Goal: Task Accomplishment & Management: Manage account settings

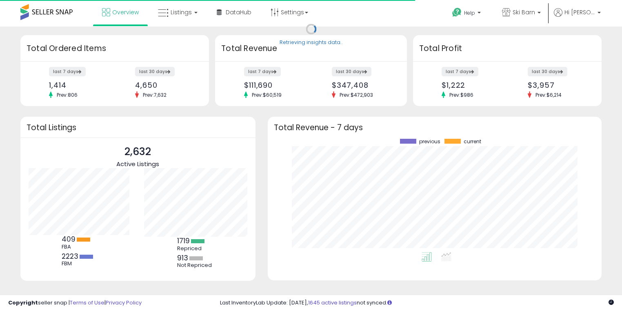
scroll to position [113, 317]
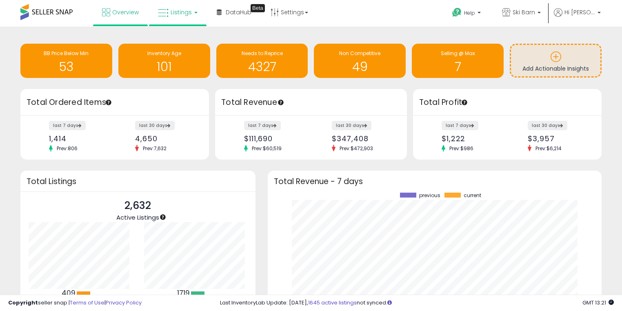
click at [194, 16] on link "Listings" at bounding box center [178, 12] width 52 height 25
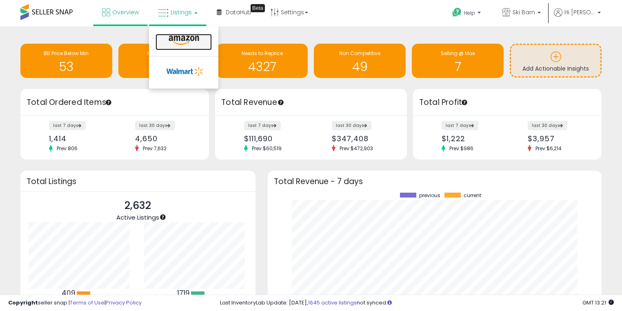
click at [185, 38] on icon at bounding box center [184, 40] width 36 height 11
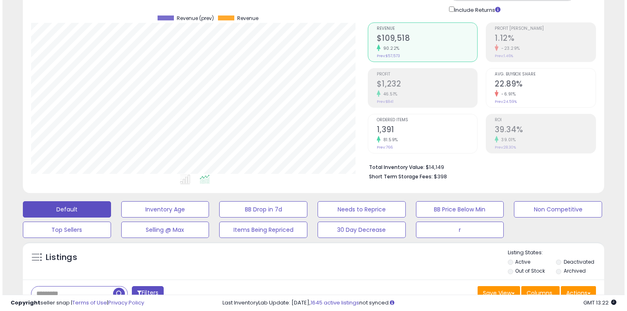
scroll to position [109, 0]
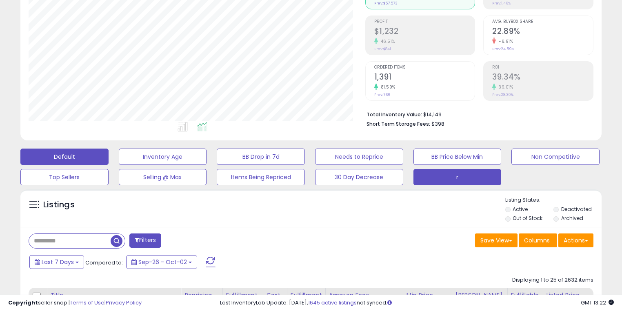
click at [472, 178] on button "r" at bounding box center [458, 177] width 88 height 16
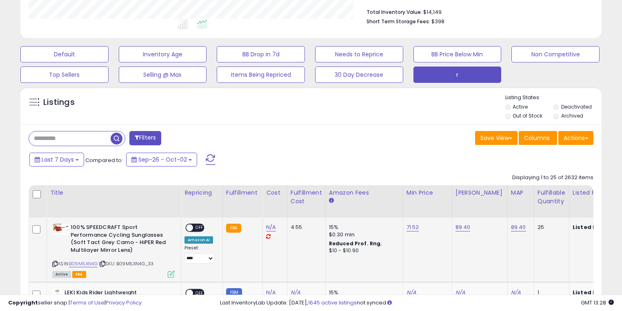
scroll to position [272, 0]
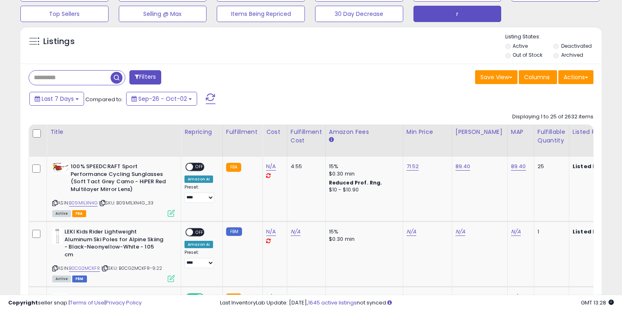
click at [89, 77] on input "text" at bounding box center [70, 78] width 82 height 14
type input "******"
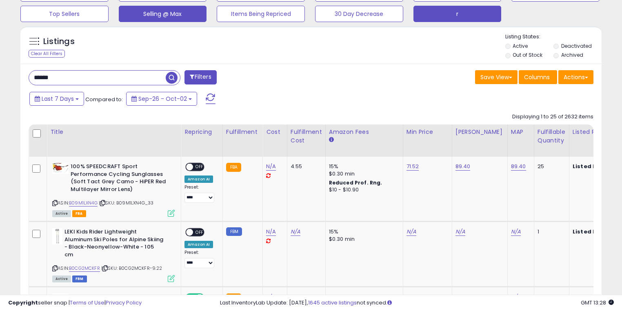
drag, startPoint x: 173, startPoint y: 77, endPoint x: 159, endPoint y: 87, distance: 17.6
click at [173, 77] on span "button" at bounding box center [172, 78] width 12 height 12
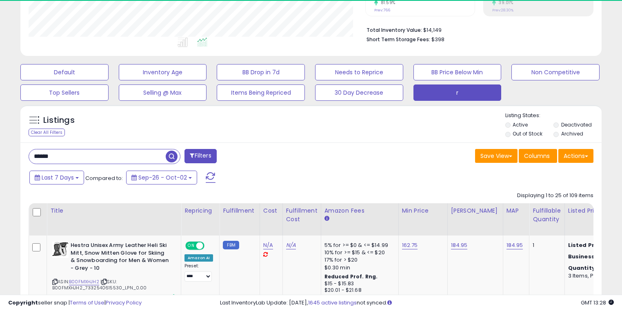
scroll to position [408263, 408094]
click at [245, 173] on div "Last 7 Days Compared to: Sep-26 - Oct-02" at bounding box center [239, 178] width 424 height 18
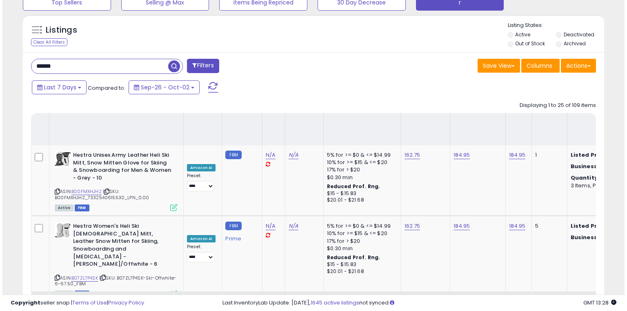
scroll to position [193, 0]
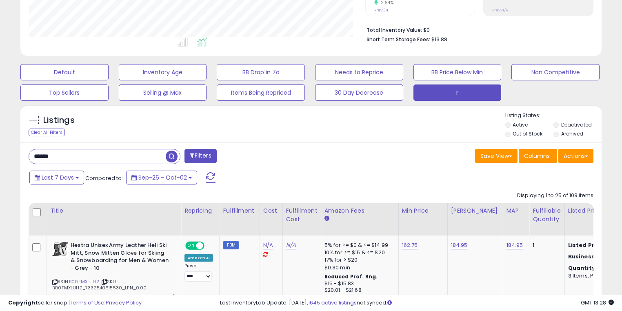
click at [85, 151] on input "******" at bounding box center [97, 156] width 137 height 14
type input "******"
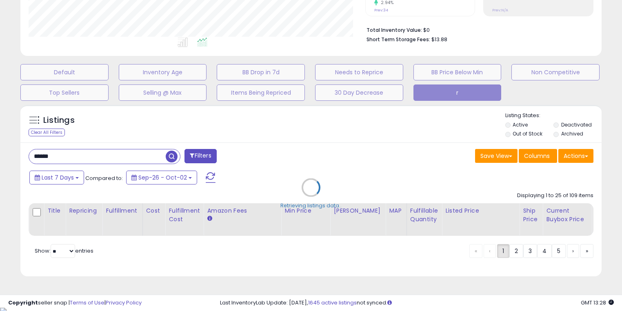
click at [170, 154] on div "Retrieving listings data.." at bounding box center [311, 194] width 594 height 186
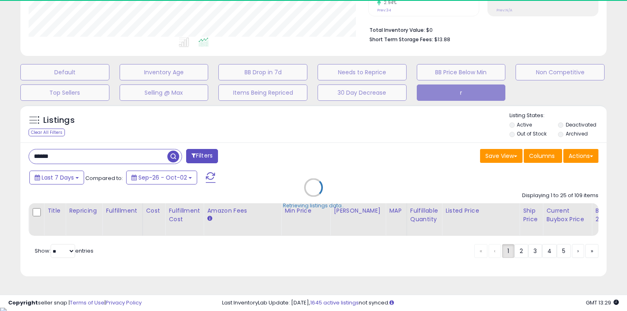
click at [276, 145] on div "Retrieving listings data.." at bounding box center [313, 194] width 599 height 186
click at [247, 123] on div "Retrieving listings data.." at bounding box center [313, 194] width 599 height 186
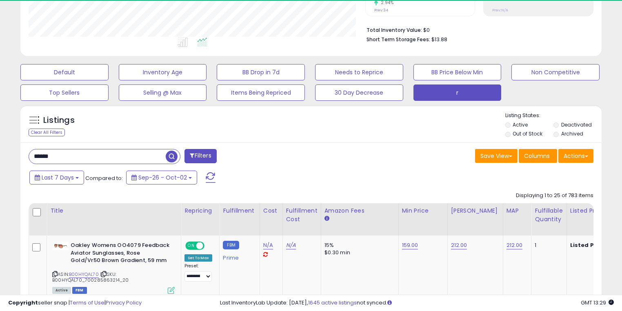
scroll to position [408263, 408094]
click at [247, 123] on div "Listings Clear All Filters Listing States:" at bounding box center [311, 126] width 582 height 28
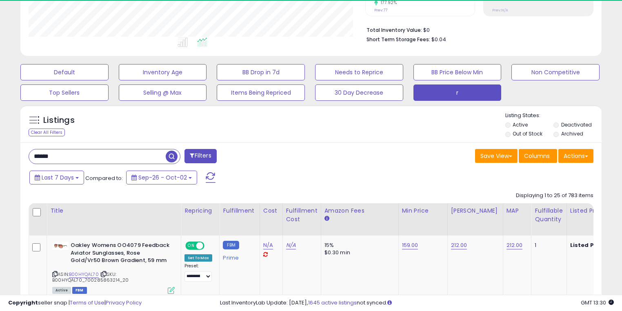
scroll to position [167, 337]
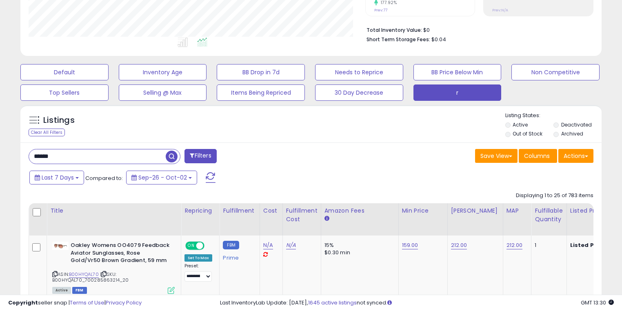
click at [247, 123] on div "Listings Clear All Filters Listing States:" at bounding box center [311, 126] width 582 height 28
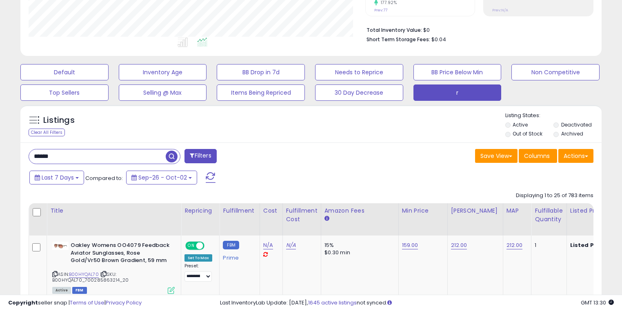
click at [247, 123] on div "Listings Clear All Filters Listing States:" at bounding box center [311, 126] width 582 height 28
drag, startPoint x: 247, startPoint y: 123, endPoint x: 232, endPoint y: 124, distance: 14.7
click at [232, 124] on div "Listings Clear All Filters Listing States:" at bounding box center [311, 126] width 582 height 28
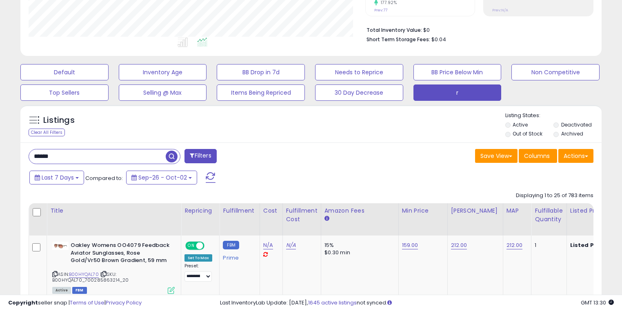
click at [232, 124] on div "Listings Clear All Filters Listing States:" at bounding box center [311, 126] width 582 height 28
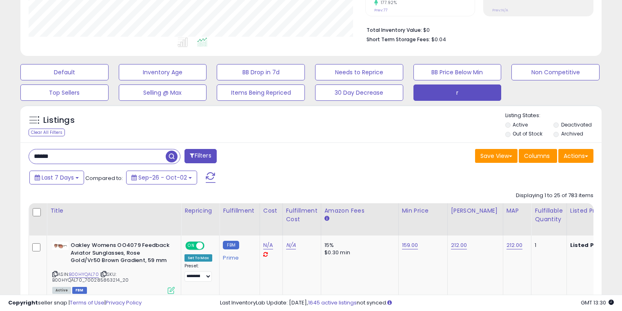
click at [232, 124] on div "Listings Clear All Filters Listing States:" at bounding box center [311, 126] width 582 height 28
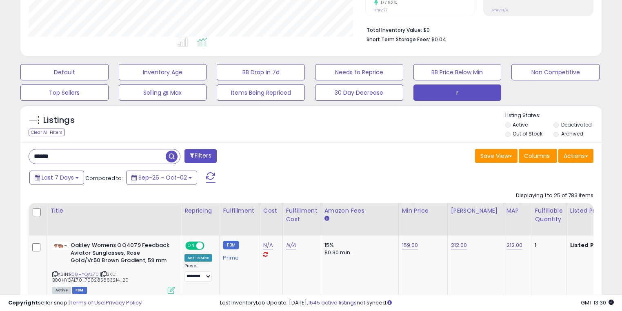
click at [232, 124] on div "Listings Clear All Filters Listing States:" at bounding box center [311, 126] width 582 height 28
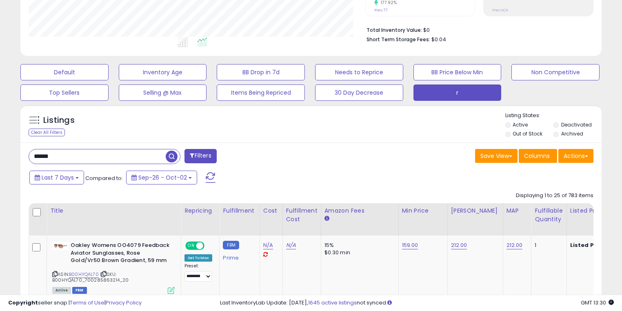
click at [232, 124] on div "Listings Clear All Filters Listing States:" at bounding box center [311, 126] width 582 height 28
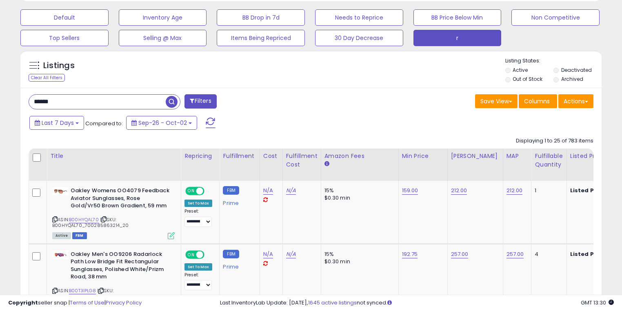
click at [280, 123] on div "Last 7 Days Compared to: Sep-26 - Oct-02" at bounding box center [239, 124] width 424 height 18
click at [200, 157] on div "Repricing" at bounding box center [200, 156] width 31 height 9
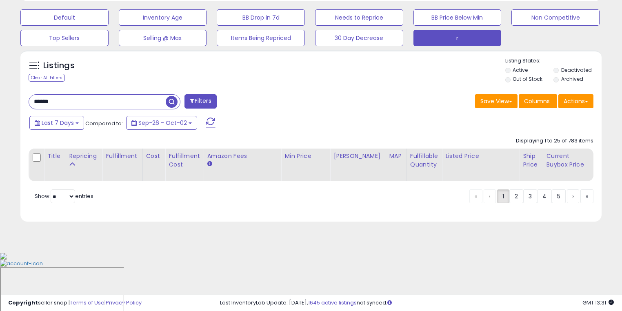
scroll to position [193, 0]
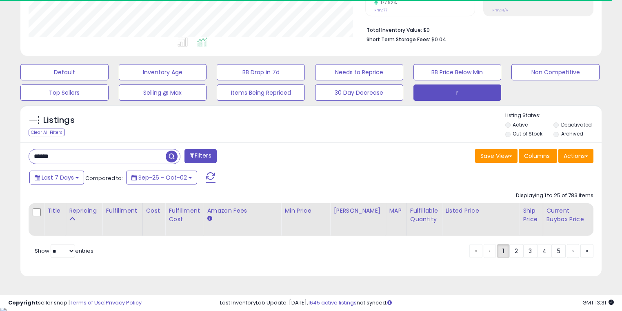
click at [437, 185] on div "Last 7 Days Compared to: Sep-26 - Oct-02" at bounding box center [239, 178] width 424 height 18
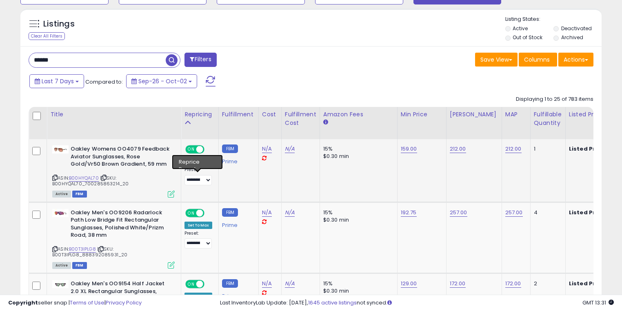
scroll to position [248, 0]
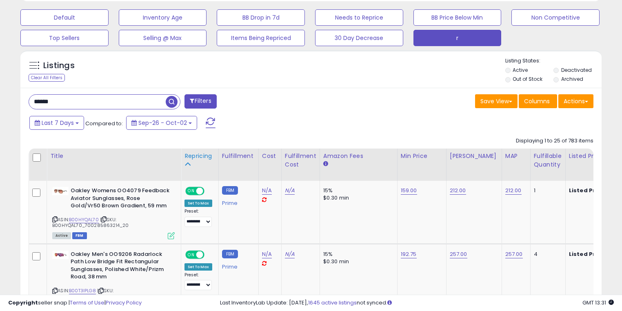
click at [189, 154] on div "Repricing" at bounding box center [200, 156] width 31 height 9
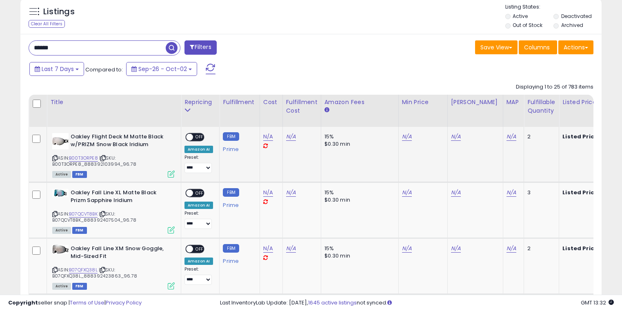
scroll to position [302, 0]
drag, startPoint x: 133, startPoint y: 163, endPoint x: 51, endPoint y: 164, distance: 81.7
click at [51, 164] on div "Oakley Flight Deck M Matte Black w/PRIZM Snow Black Iridium ASIN: B00T3ORPE8 | …" at bounding box center [112, 155] width 125 height 44
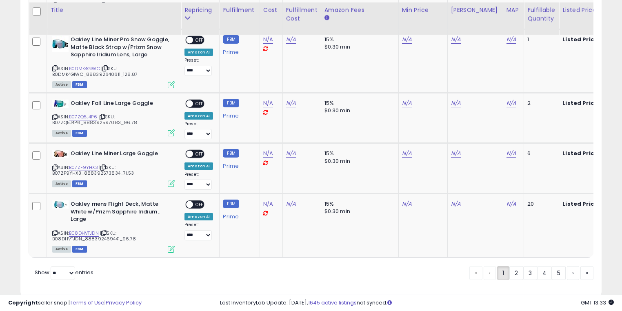
scroll to position [1625, 0]
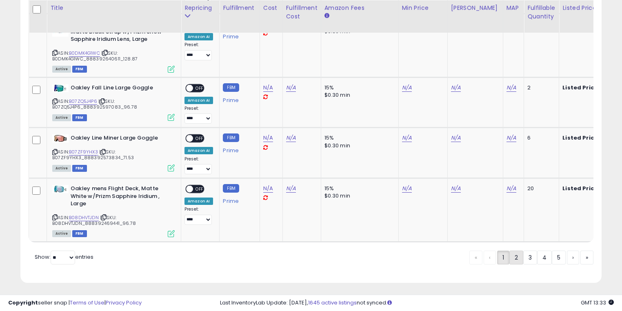
click at [510, 258] on link "2" at bounding box center [517, 258] width 14 height 14
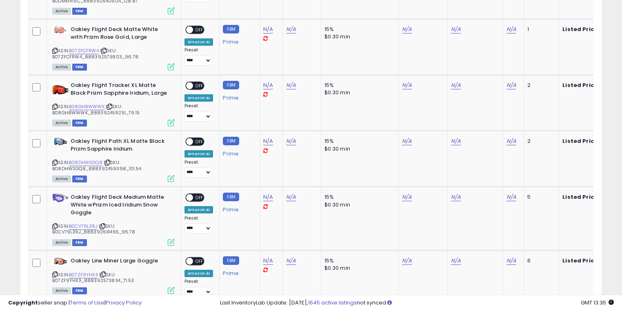
scroll to position [1657, 0]
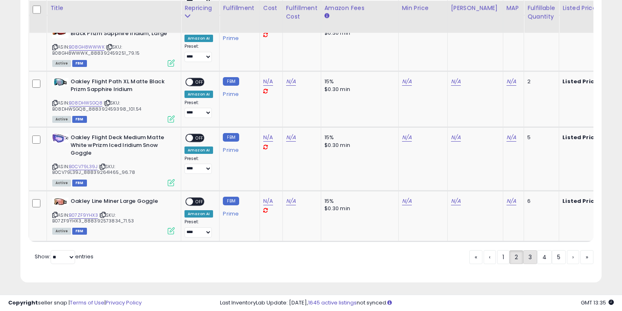
click at [526, 256] on link "3" at bounding box center [531, 257] width 14 height 14
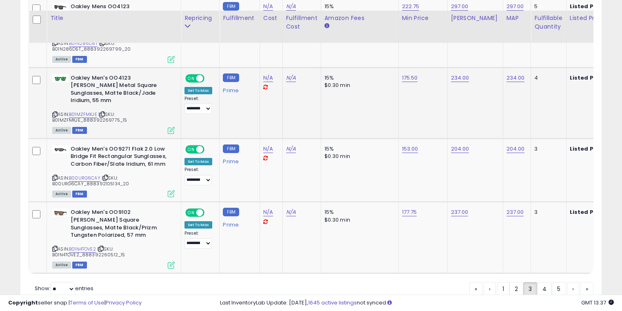
scroll to position [1647, 0]
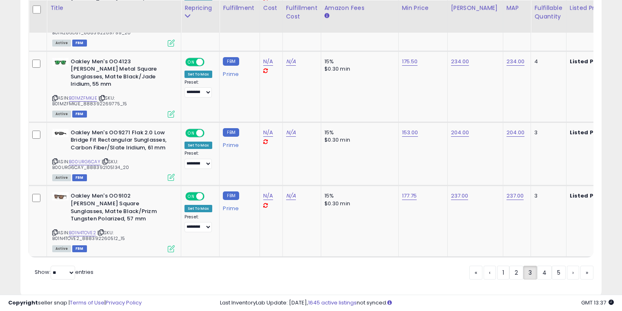
click at [544, 266] on link "4" at bounding box center [544, 273] width 15 height 14
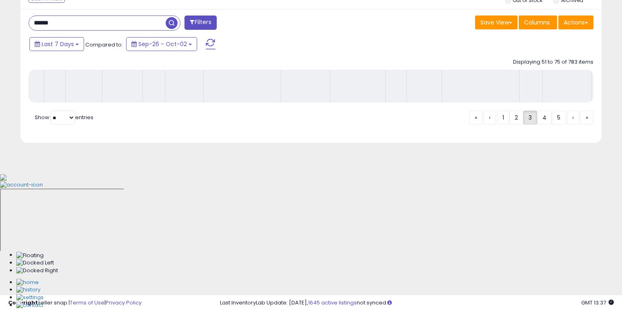
scroll to position [193, 0]
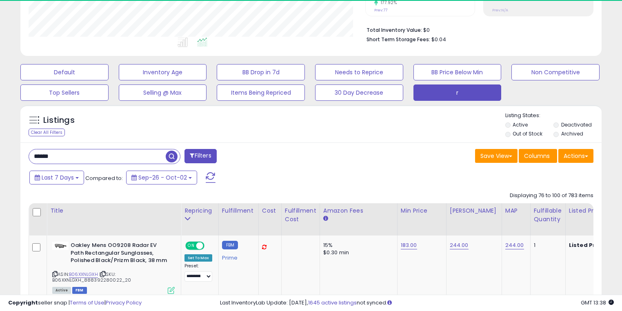
click at [361, 187] on div "Last 7 Days Compared to: Sep-26 - Oct-02" at bounding box center [239, 178] width 424 height 18
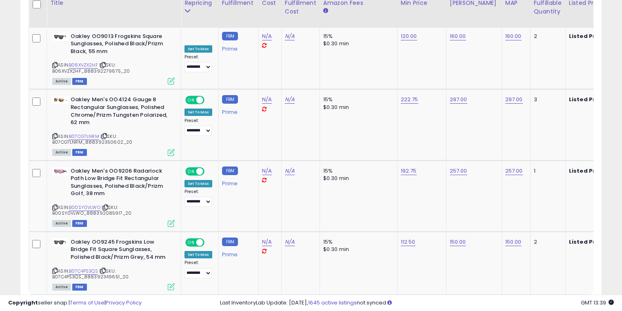
scroll to position [1844, 0]
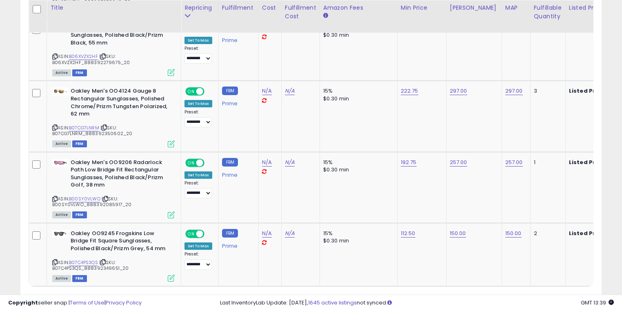
click at [544, 295] on link "5" at bounding box center [545, 302] width 14 height 14
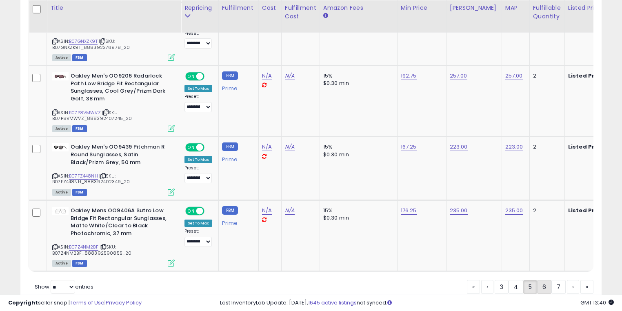
click at [545, 280] on link "6" at bounding box center [544, 287] width 14 height 14
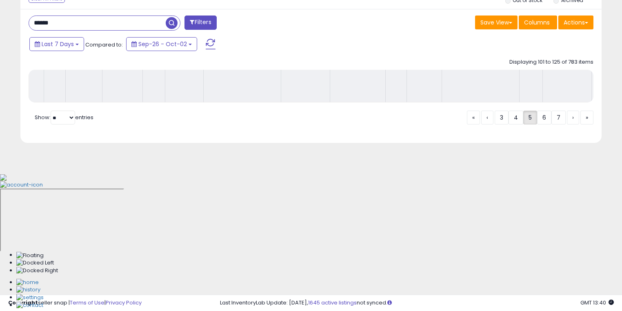
scroll to position [193, 0]
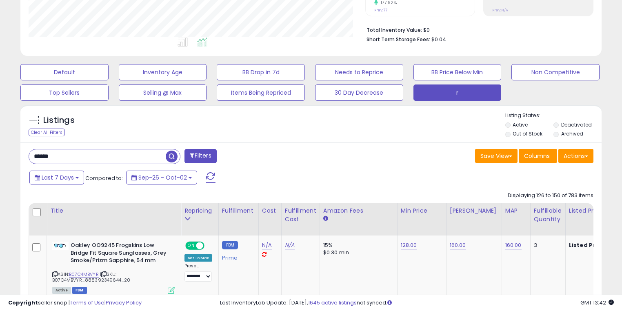
click at [272, 183] on div "Last 7 Days Compared to: Sep-26 - Oct-02" at bounding box center [239, 178] width 424 height 18
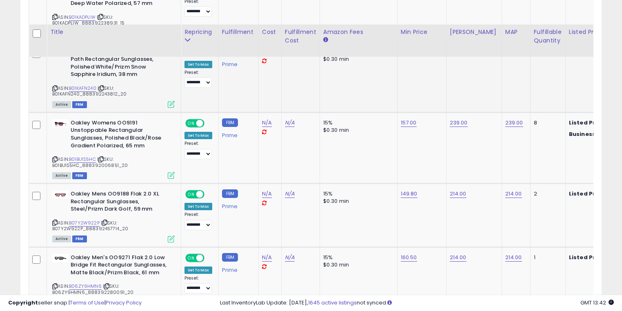
scroll to position [1791, 0]
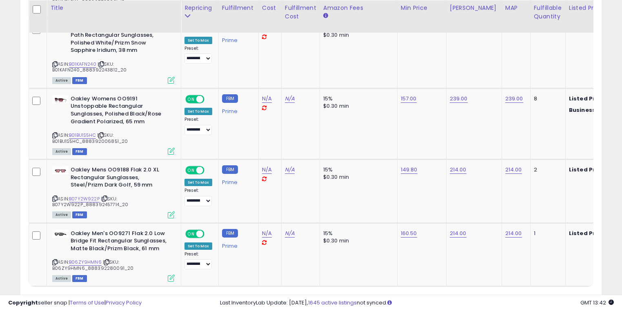
click at [542, 295] on link "7" at bounding box center [544, 302] width 14 height 14
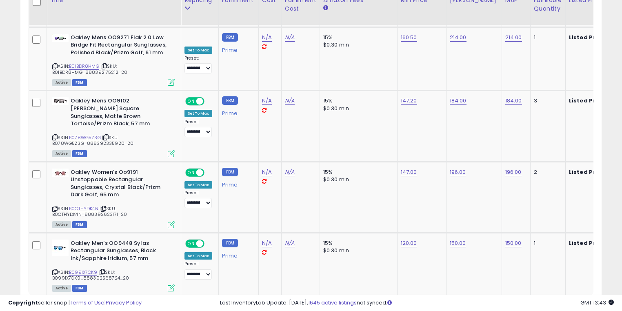
scroll to position [1837, 0]
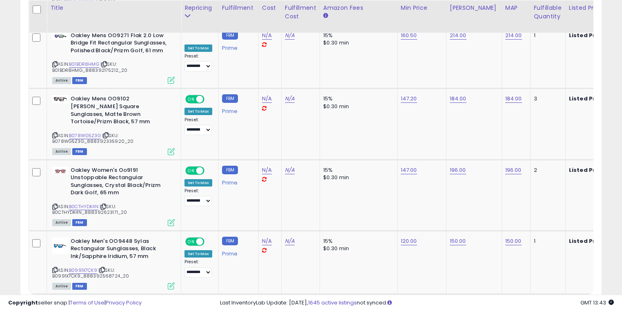
click at [544, 303] on link "8" at bounding box center [544, 310] width 14 height 14
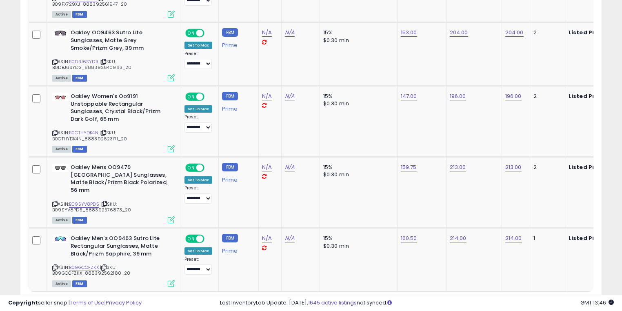
scroll to position [1822, 0]
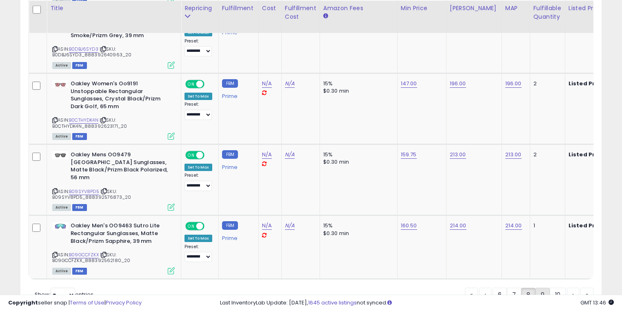
click at [542, 288] on link "9" at bounding box center [543, 295] width 14 height 14
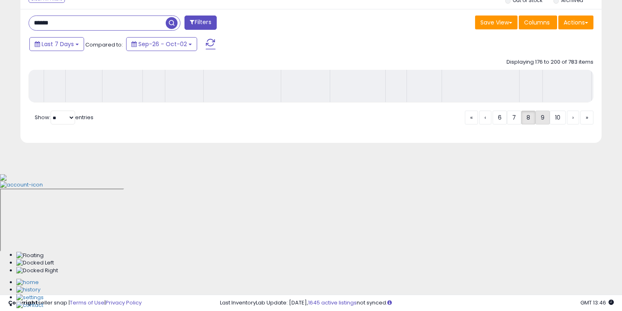
scroll to position [193, 0]
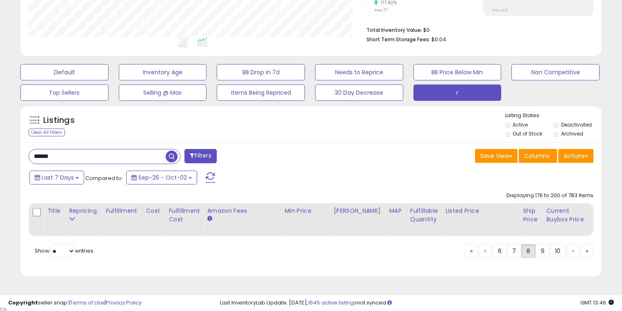
click at [310, 139] on div "Listings Clear All Filters" at bounding box center [311, 124] width 582 height 38
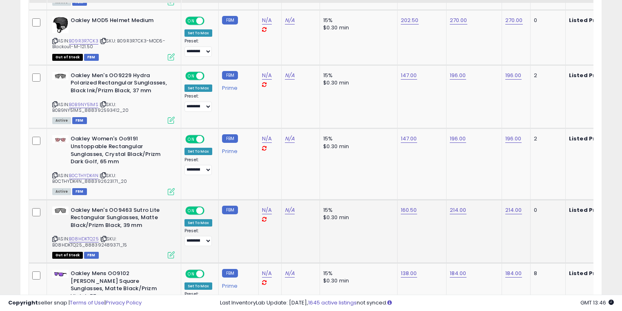
scroll to position [1836, 0]
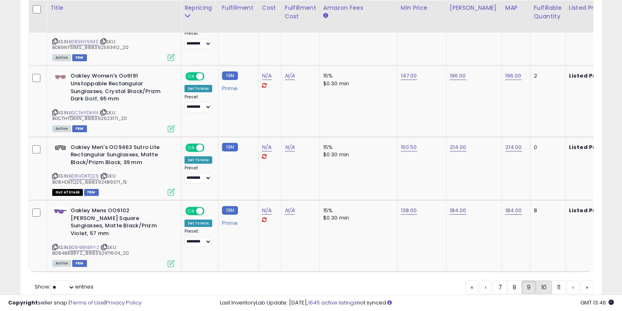
click at [539, 281] on link "10" at bounding box center [544, 288] width 16 height 14
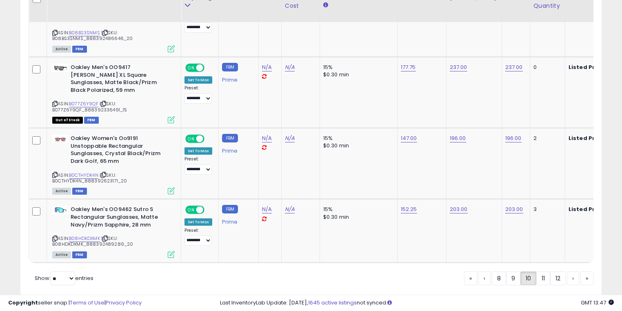
scroll to position [1844, 0]
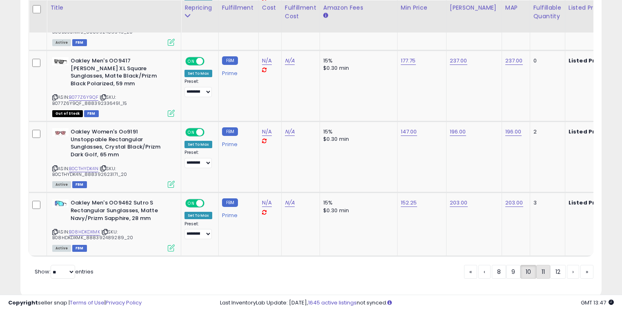
click at [546, 265] on link "11" at bounding box center [544, 272] width 14 height 14
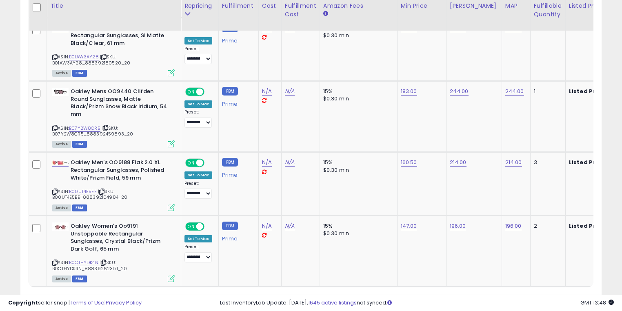
scroll to position [1829, 0]
click at [540, 295] on link "12" at bounding box center [543, 302] width 16 height 14
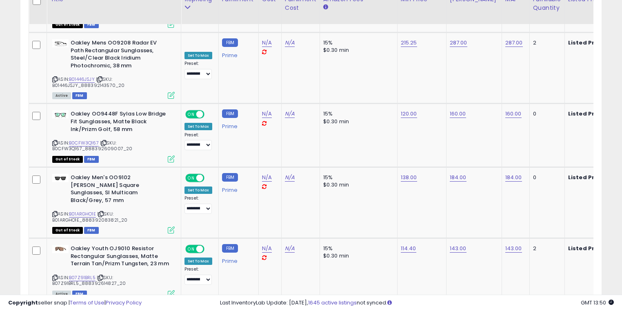
scroll to position [1822, 0]
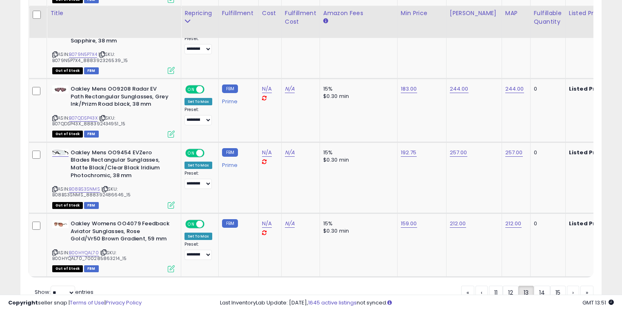
scroll to position [1798, 0]
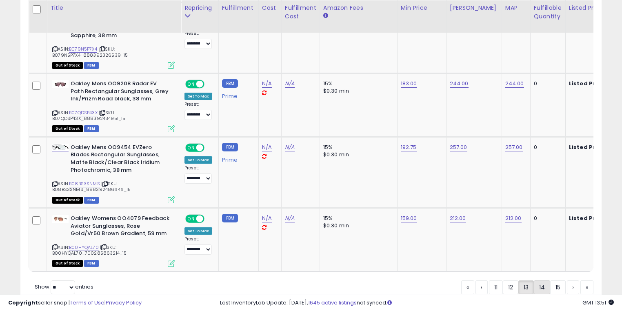
click at [544, 281] on link "14" at bounding box center [542, 288] width 16 height 14
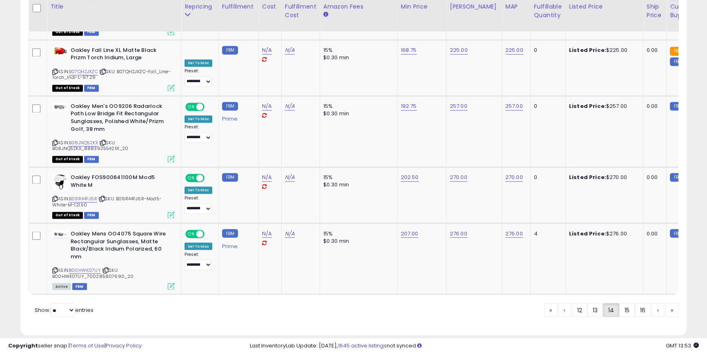
scroll to position [167, 386]
click at [622, 303] on link "15" at bounding box center [628, 310] width 16 height 14
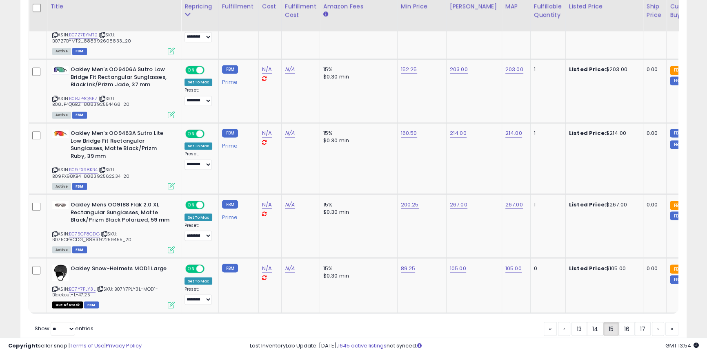
scroll to position [1771, 0]
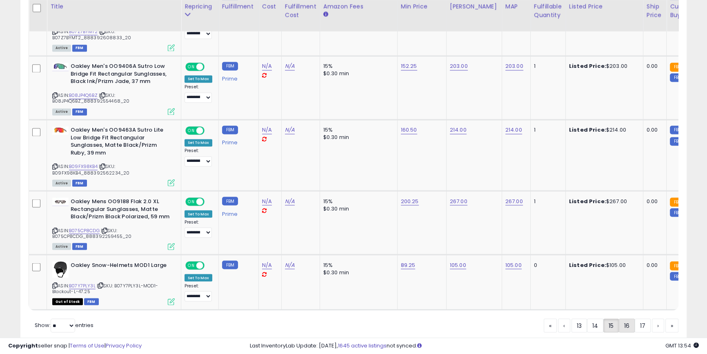
click at [624, 311] on link "16" at bounding box center [627, 325] width 16 height 14
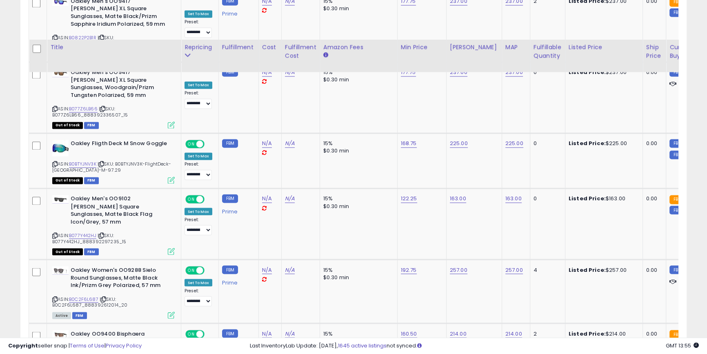
scroll to position [1798, 0]
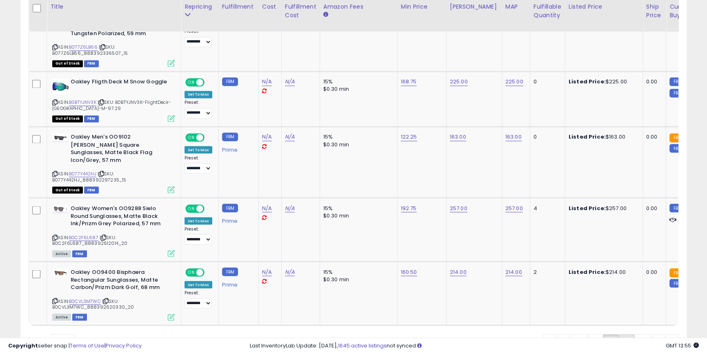
click at [622, 311] on link "17" at bounding box center [627, 341] width 16 height 14
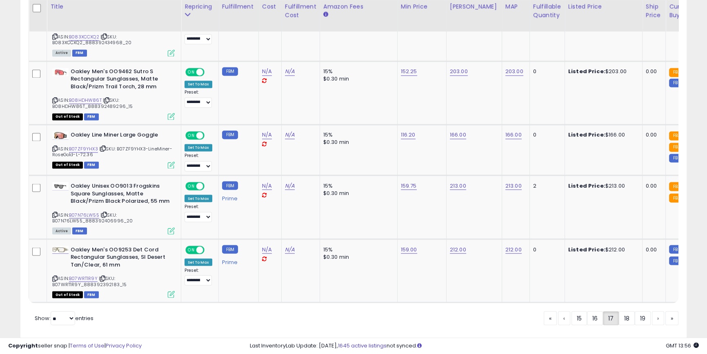
scroll to position [1762, 0]
click at [627, 310] on link "18" at bounding box center [627, 317] width 16 height 14
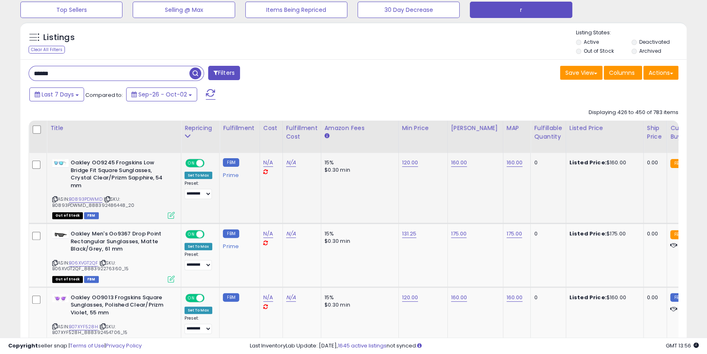
scroll to position [277, 0]
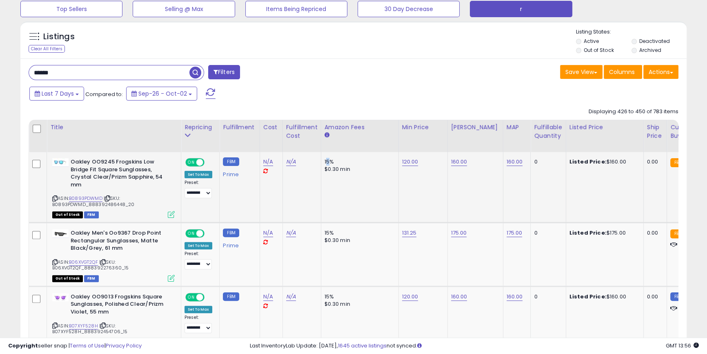
click at [325, 159] on div "15%" at bounding box center [359, 161] width 68 height 7
click at [325, 163] on div "15%" at bounding box center [359, 161] width 68 height 7
click at [325, 172] on div "$0.30 min" at bounding box center [359, 168] width 68 height 7
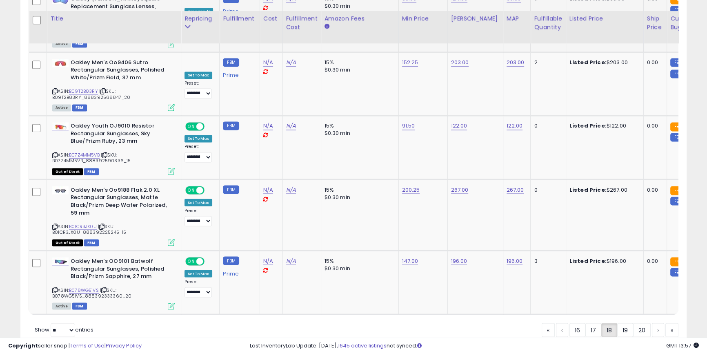
scroll to position [1793, 0]
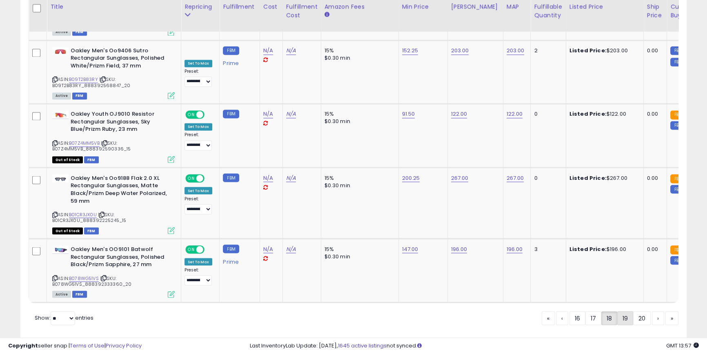
click at [620, 311] on link "19" at bounding box center [626, 318] width 16 height 14
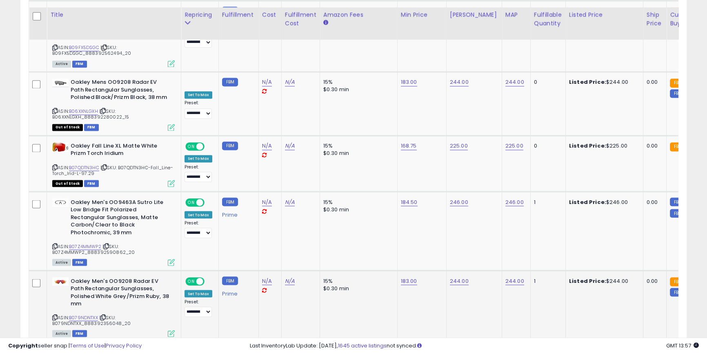
scroll to position [1791, 0]
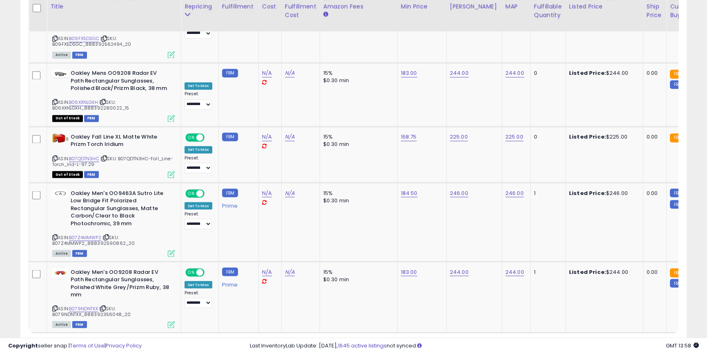
click at [626, 311] on link "20" at bounding box center [627, 348] width 18 height 14
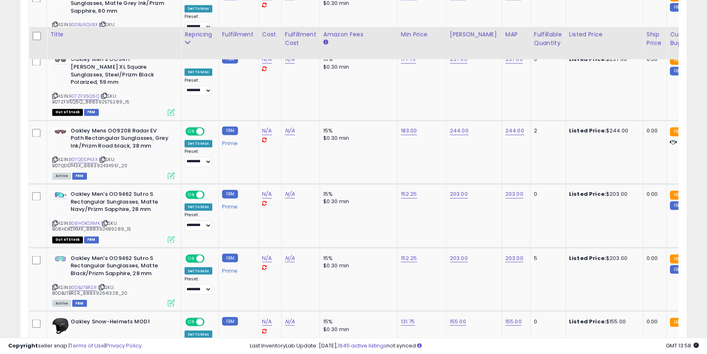
scroll to position [1753, 0]
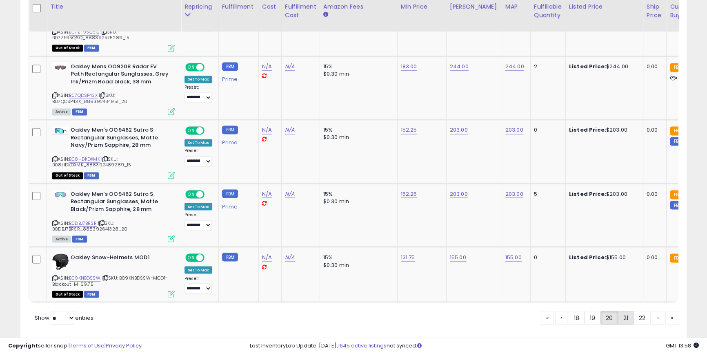
click at [621, 310] on link "21" at bounding box center [626, 317] width 16 height 14
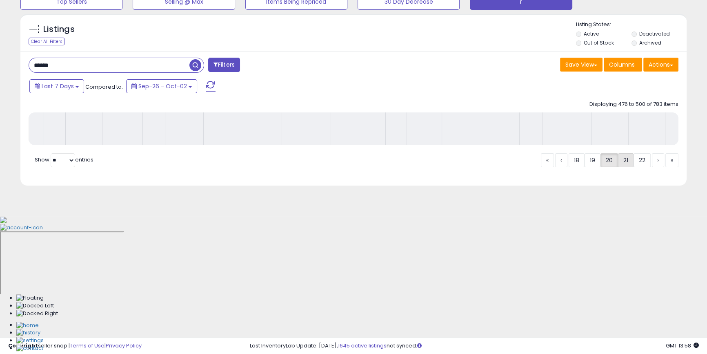
scroll to position [153, 0]
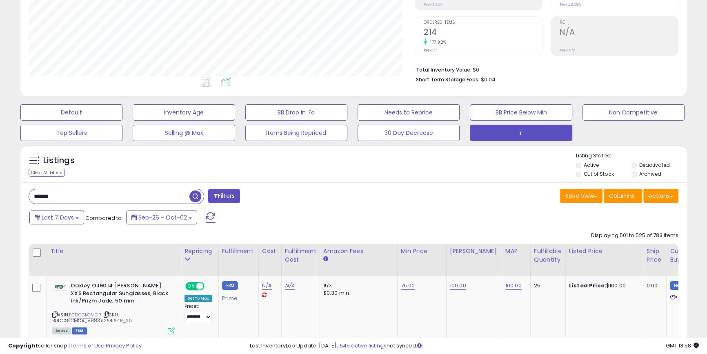
click at [379, 200] on div "Save View Save As New View Update Current View Columns Actions Import Import Wa…" at bounding box center [519, 197] width 331 height 16
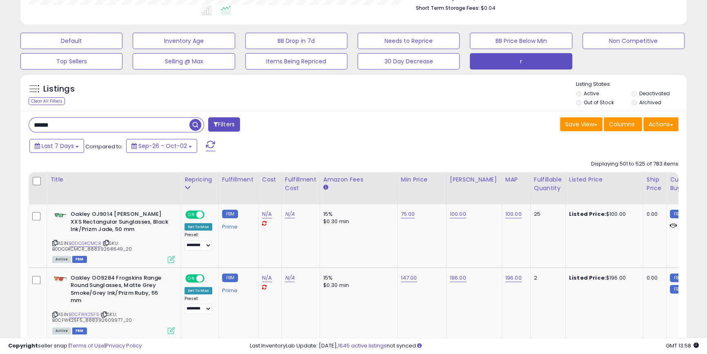
scroll to position [277, 0]
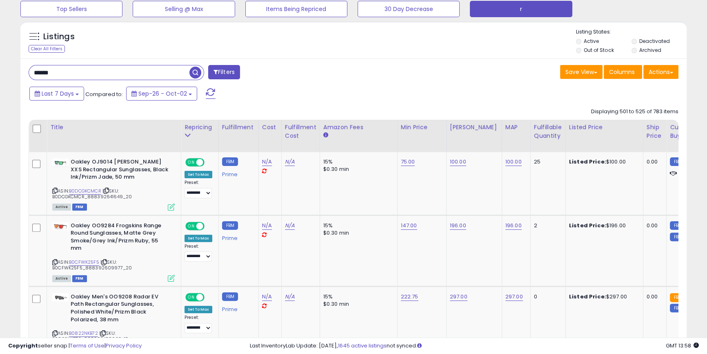
click at [268, 94] on div "Last 7 Days Compared to: Sep-26 - Oct-02" at bounding box center [271, 94] width 488 height 18
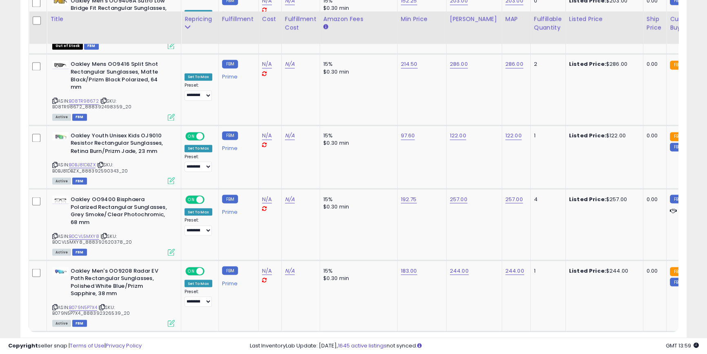
scroll to position [1806, 0]
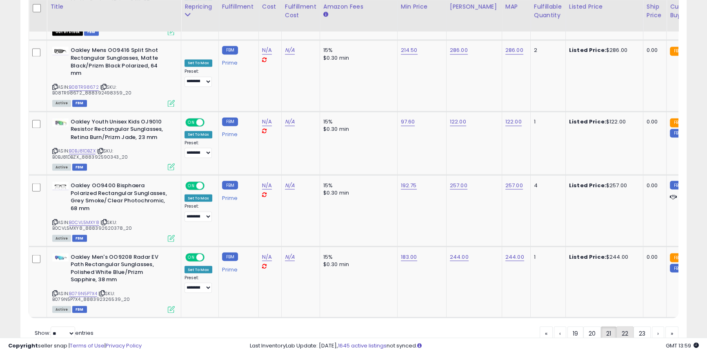
click at [622, 311] on link "22" at bounding box center [625, 333] width 17 height 14
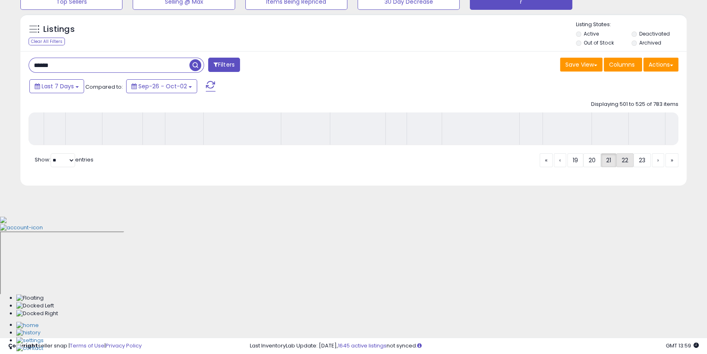
scroll to position [153, 0]
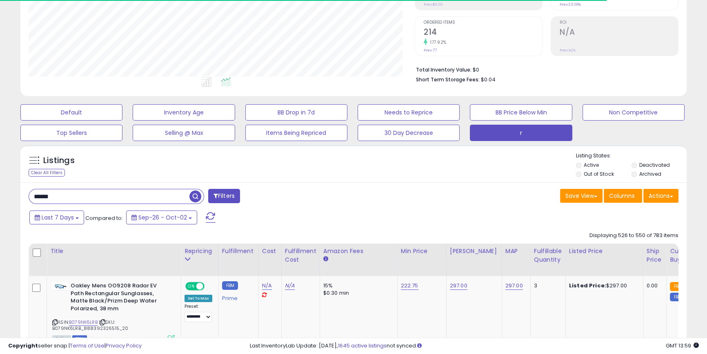
click at [319, 190] on div "****** Filters" at bounding box center [187, 197] width 331 height 16
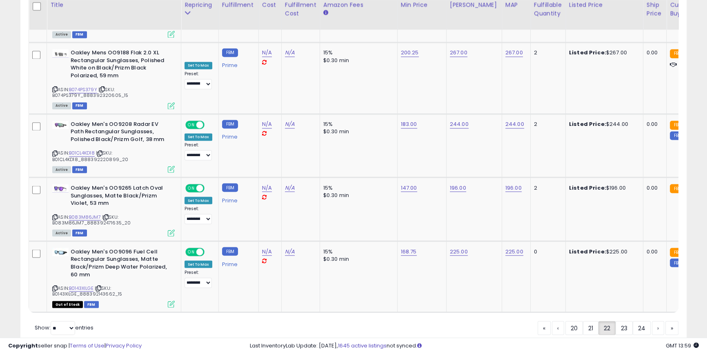
scroll to position [1791, 0]
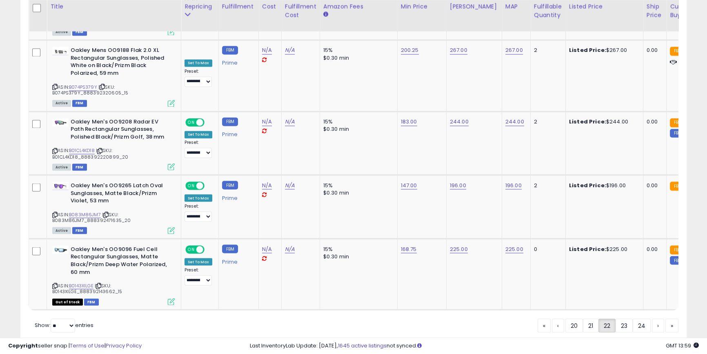
click at [627, 311] on link "23" at bounding box center [624, 325] width 17 height 14
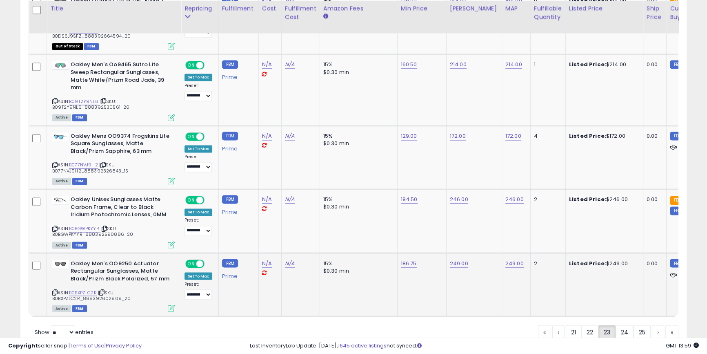
scroll to position [1715, 0]
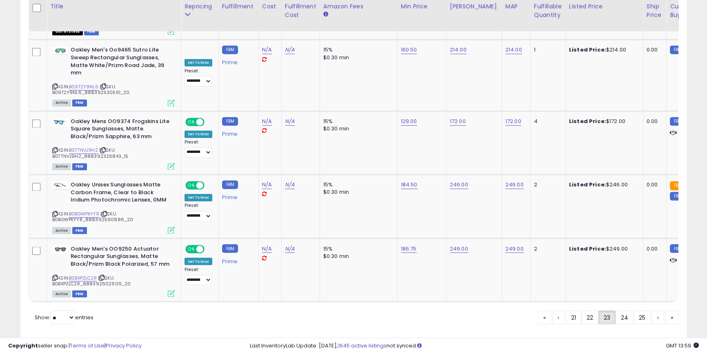
drag, startPoint x: 624, startPoint y: 293, endPoint x: 587, endPoint y: 274, distance: 41.3
click at [622, 310] on link "24" at bounding box center [625, 317] width 18 height 14
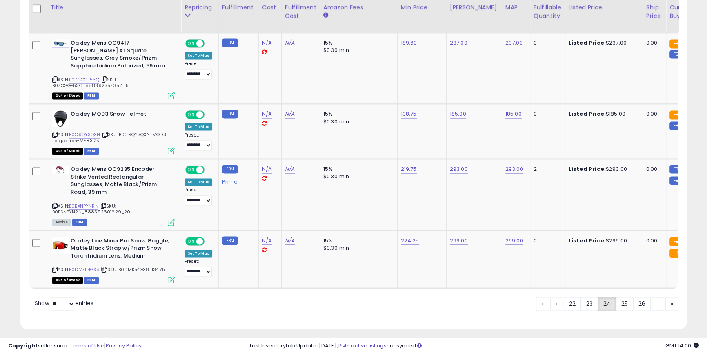
scroll to position [1628, 0]
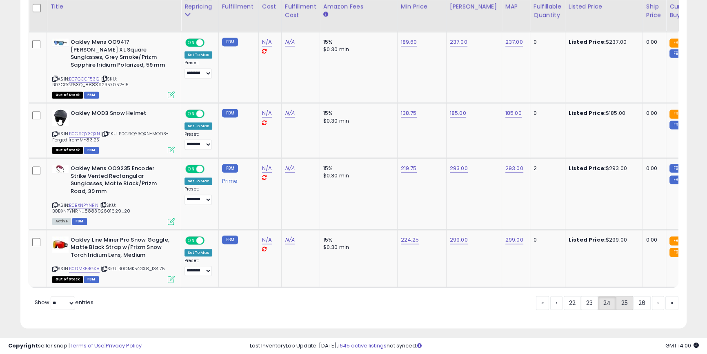
click at [622, 298] on link "25" at bounding box center [624, 303] width 17 height 14
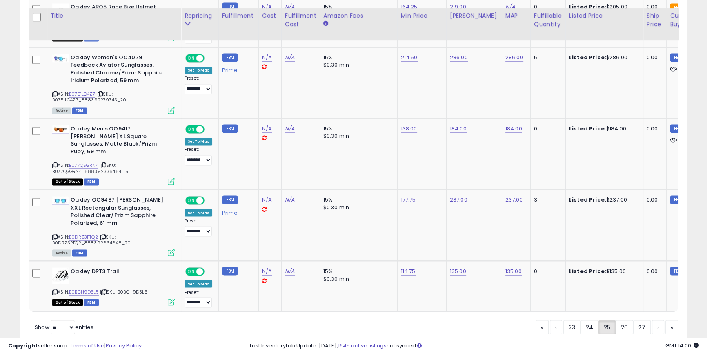
scroll to position [1744, 0]
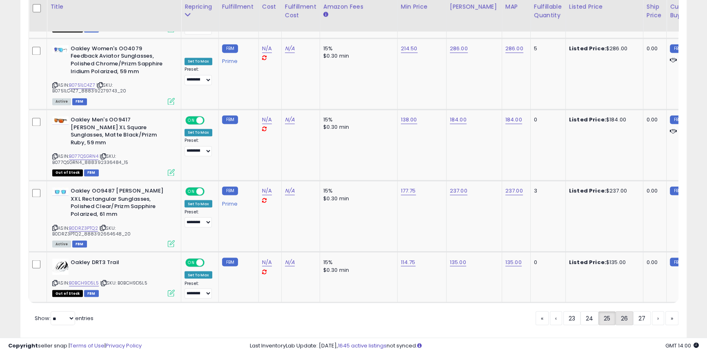
click at [624, 311] on link "26" at bounding box center [625, 318] width 18 height 14
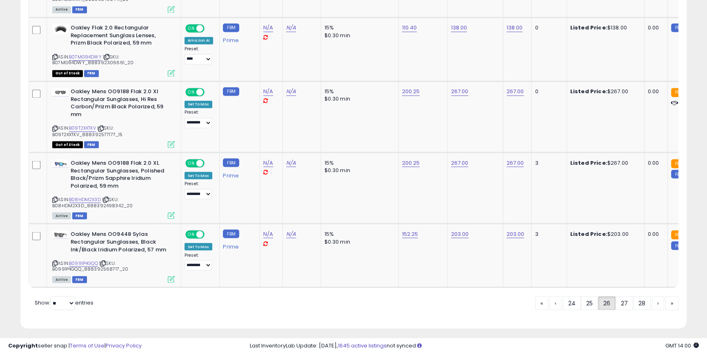
scroll to position [1814, 0]
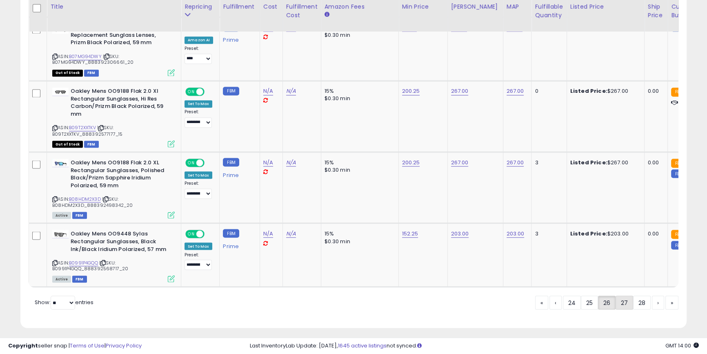
click at [620, 297] on link "27" at bounding box center [625, 302] width 18 height 14
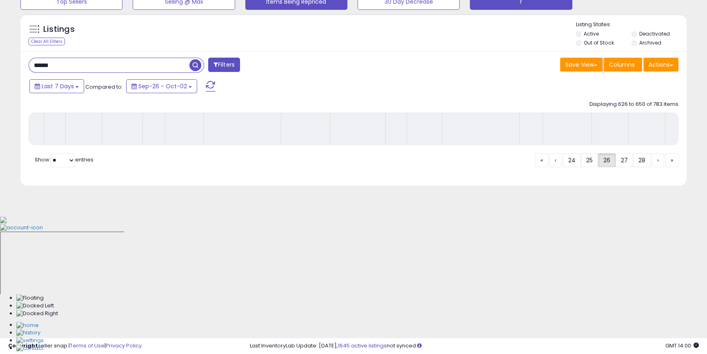
scroll to position [153, 0]
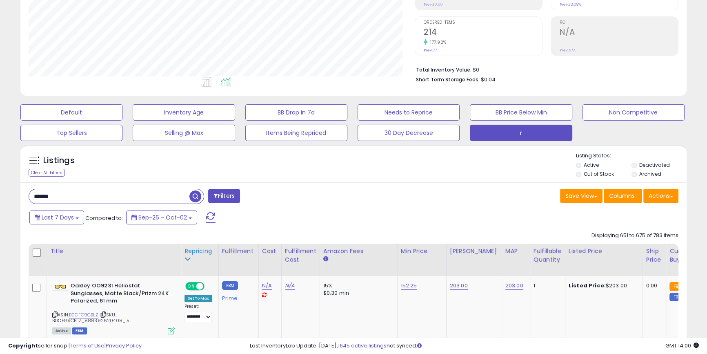
drag, startPoint x: 209, startPoint y: 262, endPoint x: 217, endPoint y: 261, distance: 8.7
drag, startPoint x: 217, startPoint y: 261, endPoint x: 503, endPoint y: 221, distance: 288.3
click at [503, 221] on div "Last 7 Days Compared to: Sep-26 - Oct-02" at bounding box center [271, 218] width 488 height 18
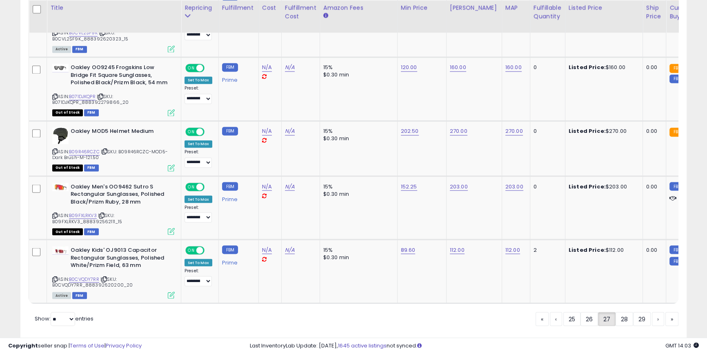
scroll to position [1775, 0]
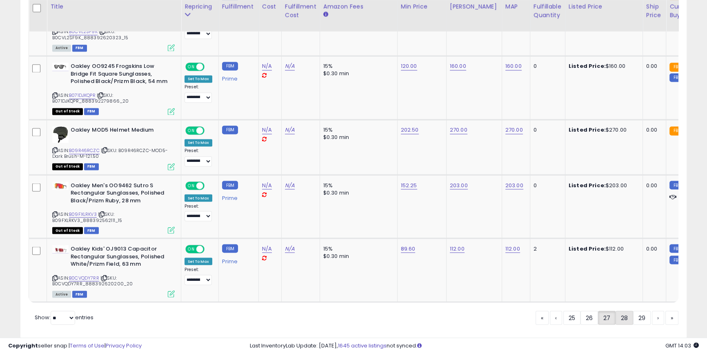
drag, startPoint x: 629, startPoint y: 297, endPoint x: 240, endPoint y: 206, distance: 398.9
click at [627, 310] on link "28" at bounding box center [625, 317] width 18 height 14
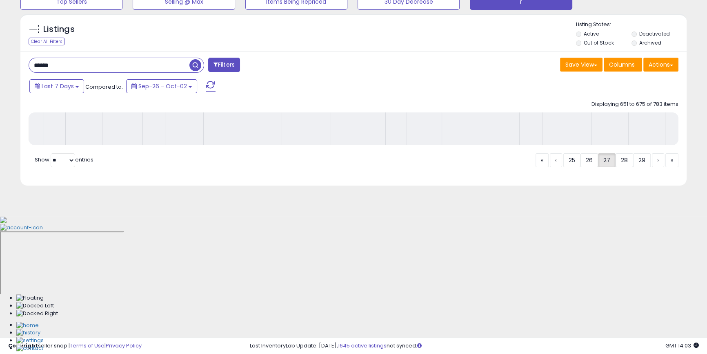
scroll to position [153, 0]
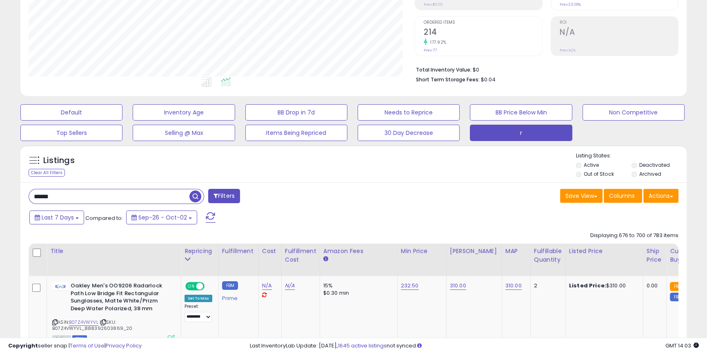
click at [290, 210] on div "Last 7 Days Compared to: Sep-26 - Oct-02" at bounding box center [271, 218] width 488 height 18
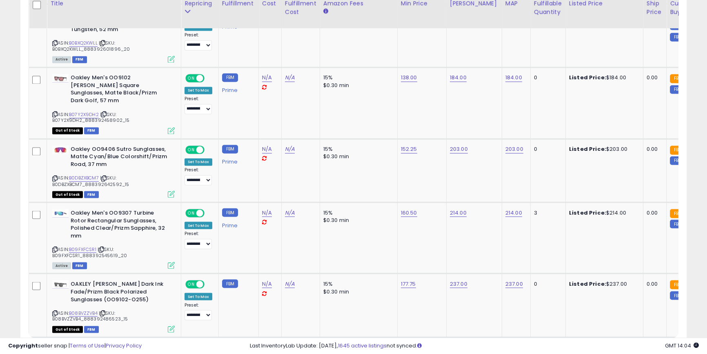
scroll to position [1769, 0]
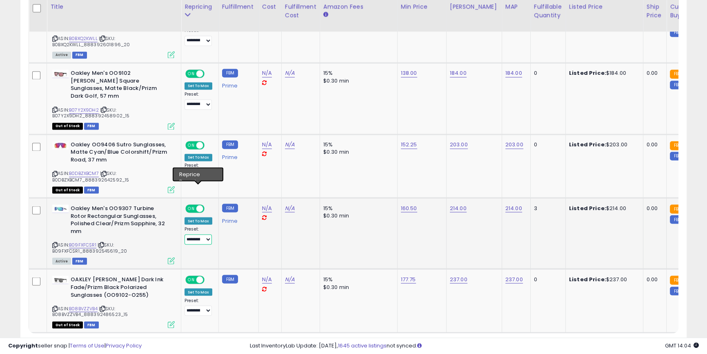
click at [202, 234] on select "**********" at bounding box center [198, 239] width 27 height 10
click at [622, 311] on link "29" at bounding box center [625, 348] width 18 height 14
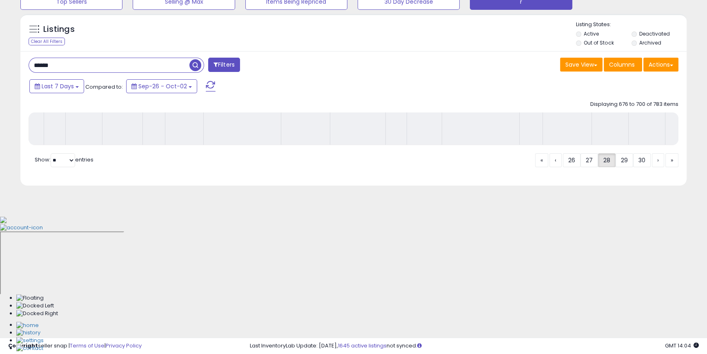
scroll to position [153, 0]
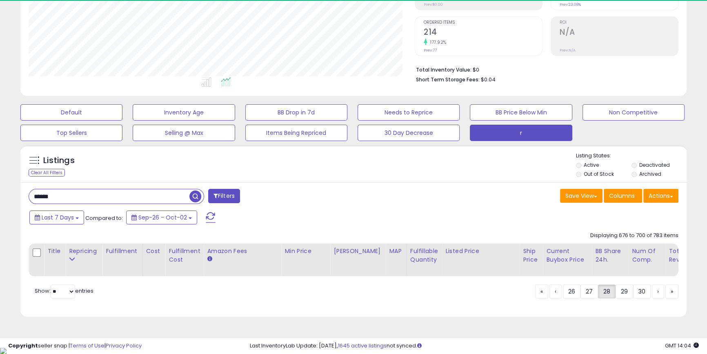
click at [143, 196] on input "******" at bounding box center [109, 196] width 161 height 14
click at [142, 196] on input "******" at bounding box center [109, 196] width 161 height 14
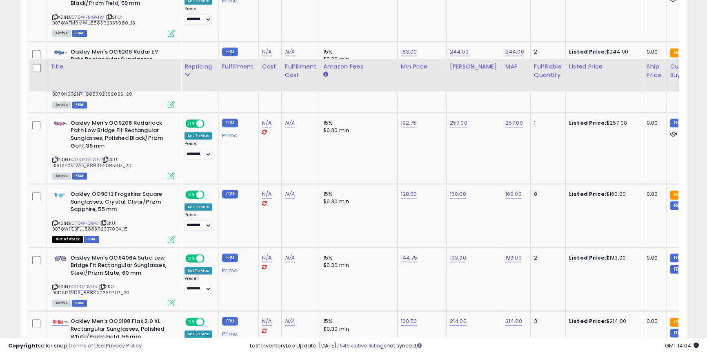
scroll to position [1791, 0]
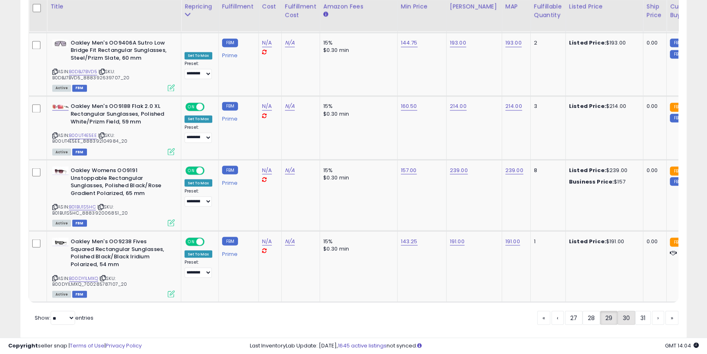
click at [624, 310] on link "30" at bounding box center [627, 317] width 18 height 14
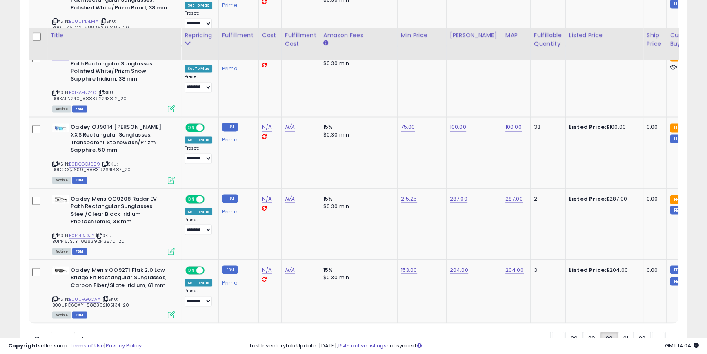
scroll to position [1799, 0]
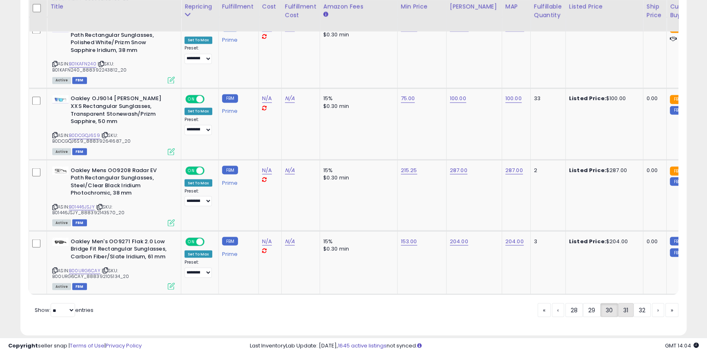
click at [626, 303] on link "31" at bounding box center [626, 310] width 16 height 14
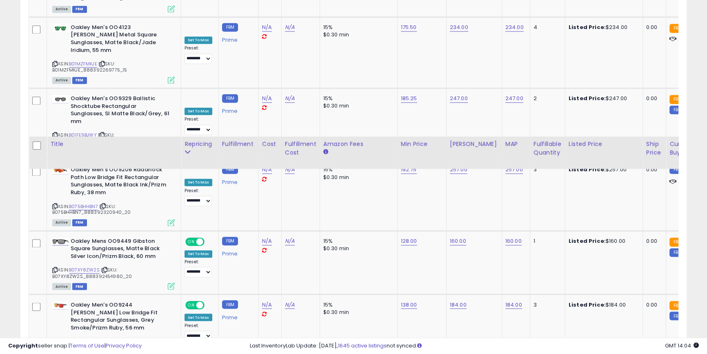
scroll to position [1806, 0]
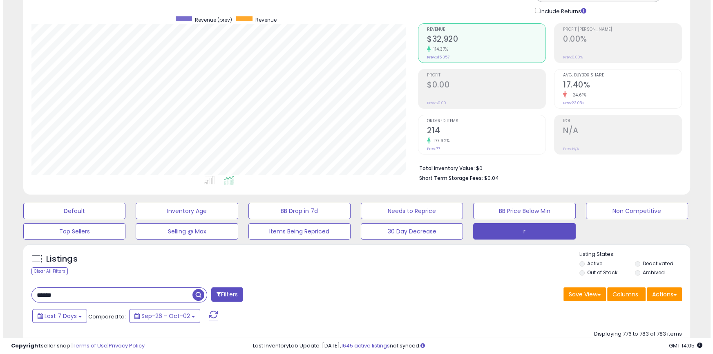
scroll to position [123, 0]
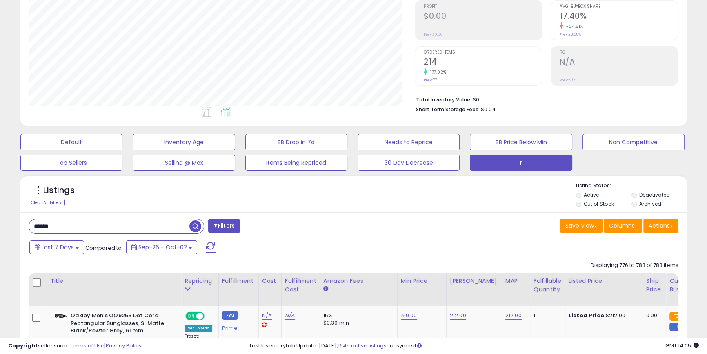
click at [109, 225] on input "******" at bounding box center [109, 226] width 161 height 14
type input "*******"
click at [323, 248] on div "Last 7 Days Compared to: Sep-26 - Oct-02" at bounding box center [271, 248] width 488 height 18
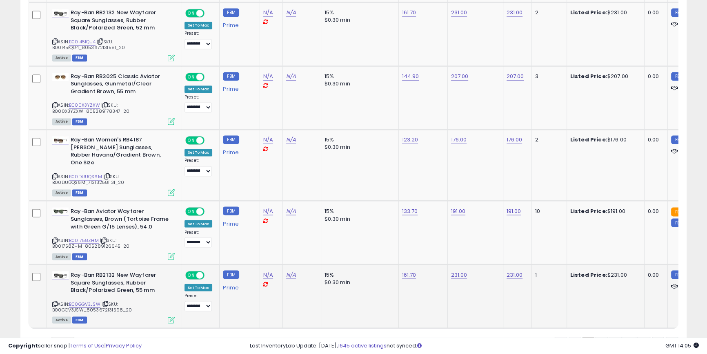
scroll to position [1769, 0]
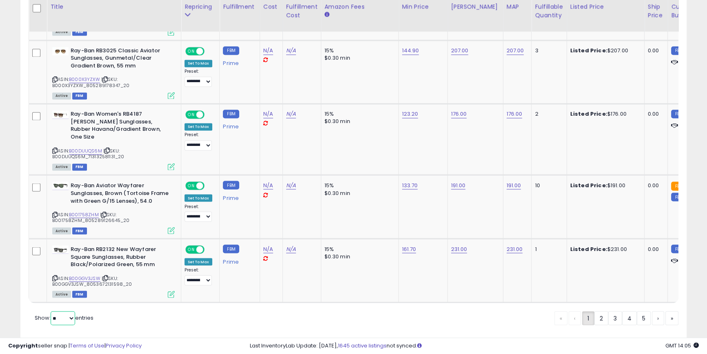
click at [68, 311] on select "** **" at bounding box center [63, 318] width 25 height 14
select select "**"
click at [51, 311] on select "** **" at bounding box center [63, 318] width 25 height 14
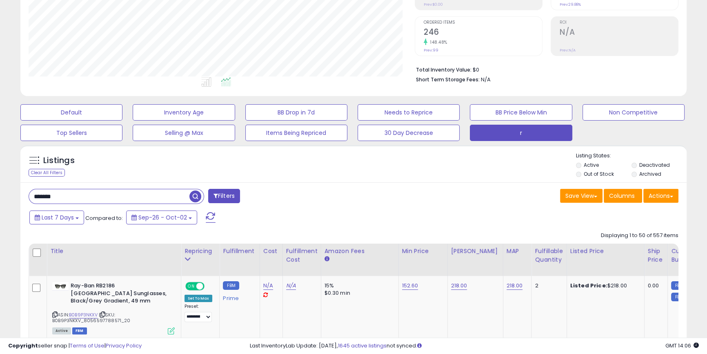
scroll to position [408264, 408045]
click at [299, 196] on div "******* Filters" at bounding box center [187, 197] width 331 height 16
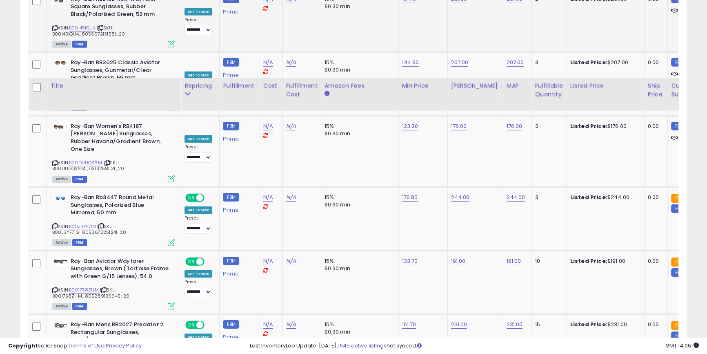
scroll to position [3370, 0]
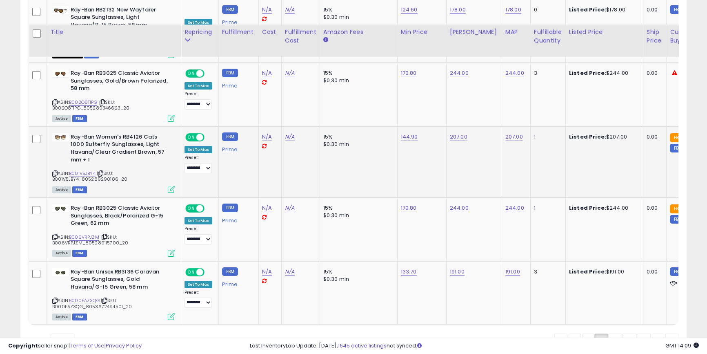
scroll to position [3415, 0]
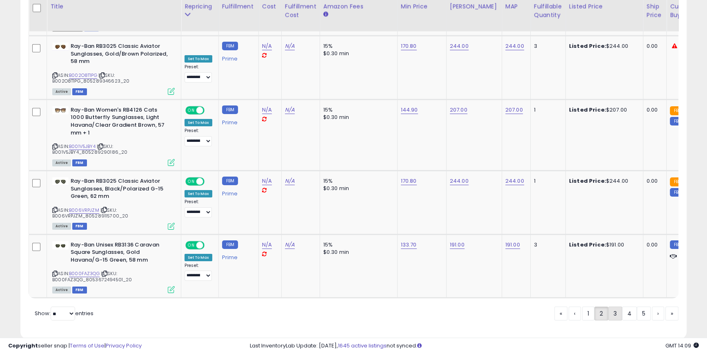
click at [618, 306] on link "3" at bounding box center [616, 313] width 14 height 14
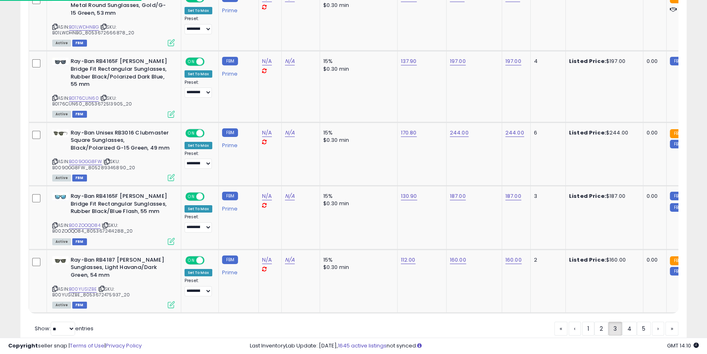
scroll to position [153, 0]
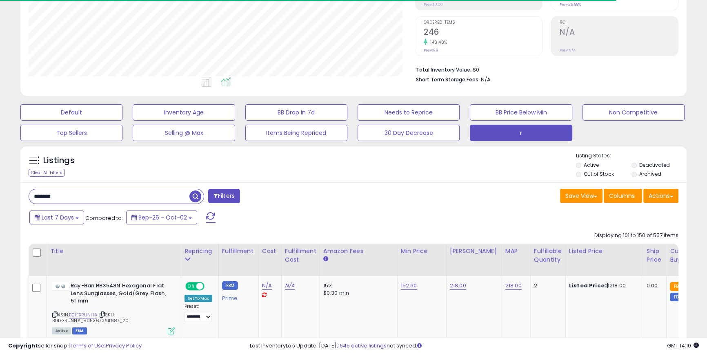
click at [346, 164] on div "Listings Clear All Filters Listing States:" at bounding box center [353, 166] width 667 height 28
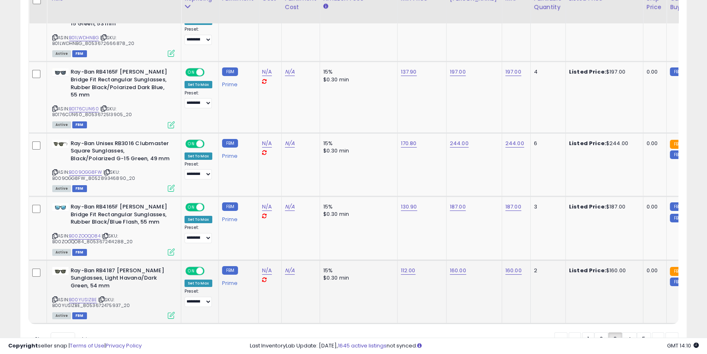
scroll to position [3408, 0]
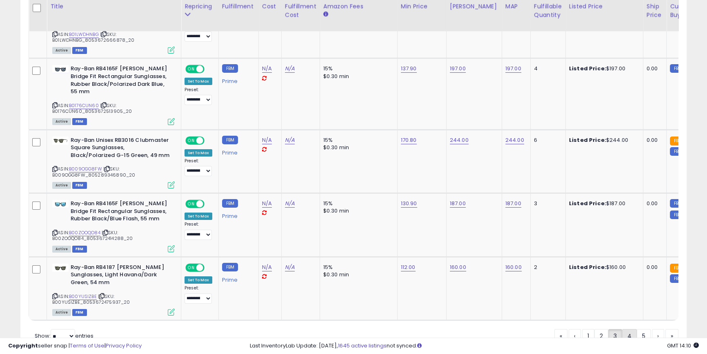
click at [627, 311] on link "4" at bounding box center [629, 336] width 15 height 14
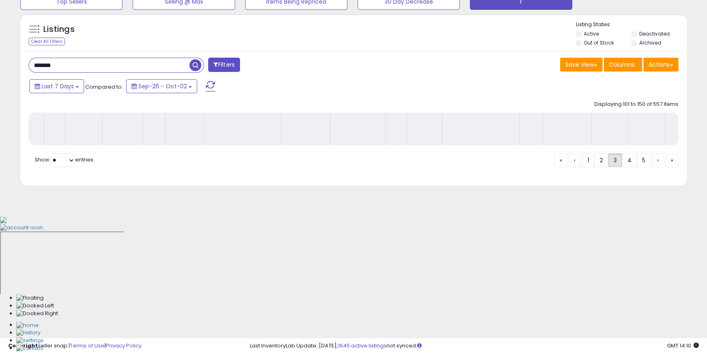
scroll to position [153, 0]
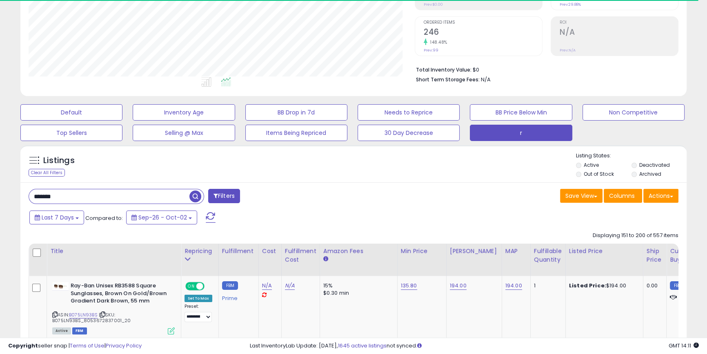
click at [285, 205] on div "******* Filters" at bounding box center [187, 197] width 331 height 16
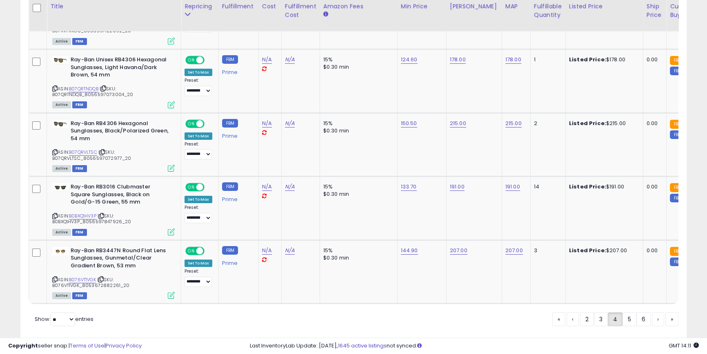
scroll to position [3377, 0]
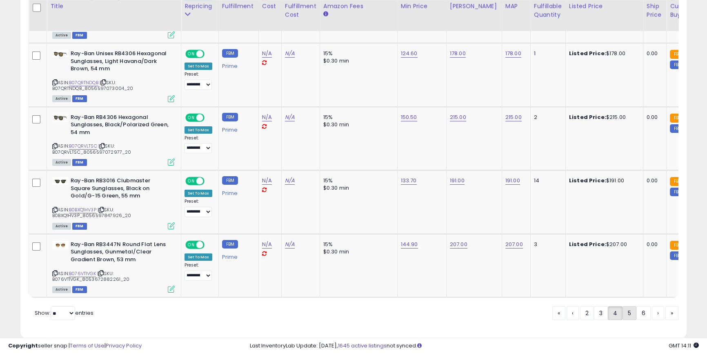
click at [626, 306] on link "5" at bounding box center [630, 313] width 14 height 14
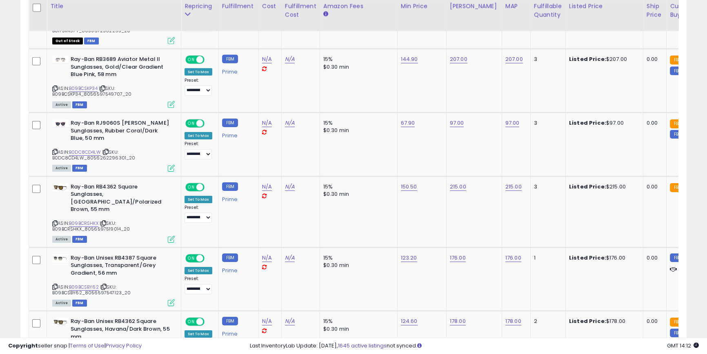
scroll to position [3339, 0]
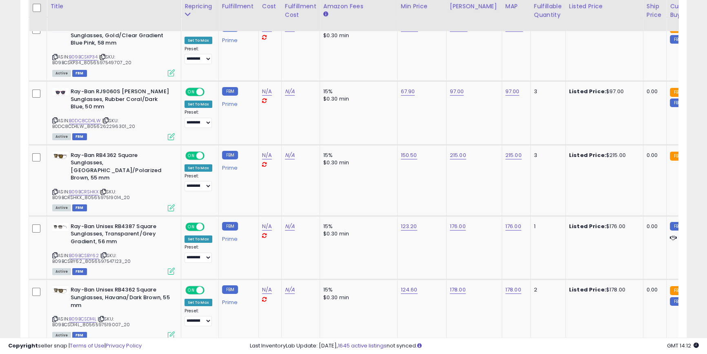
click at [627, 311] on link "6" at bounding box center [629, 359] width 14 height 14
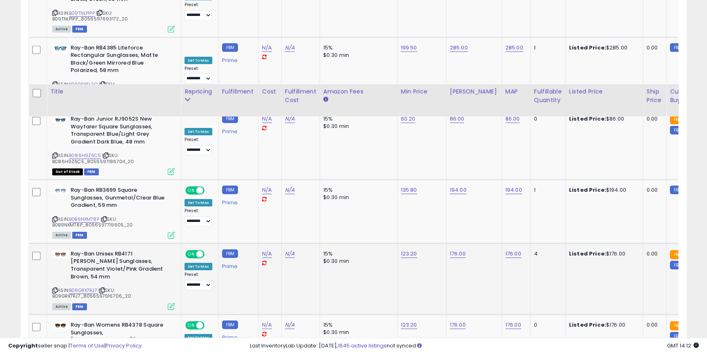
scroll to position [3408, 0]
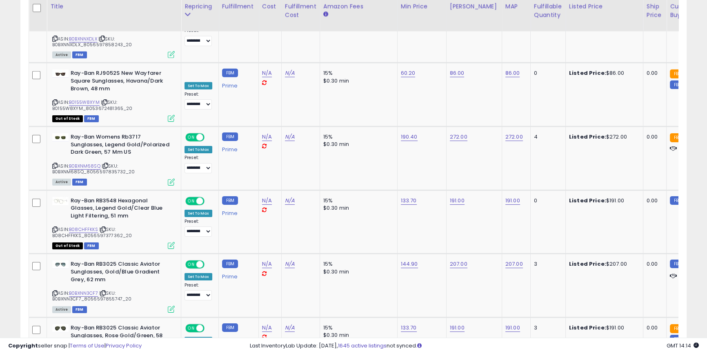
scroll to position [3370, 0]
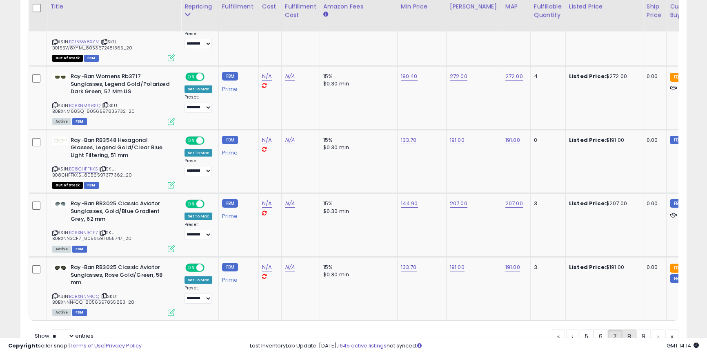
click at [627, 311] on link "8" at bounding box center [629, 336] width 14 height 14
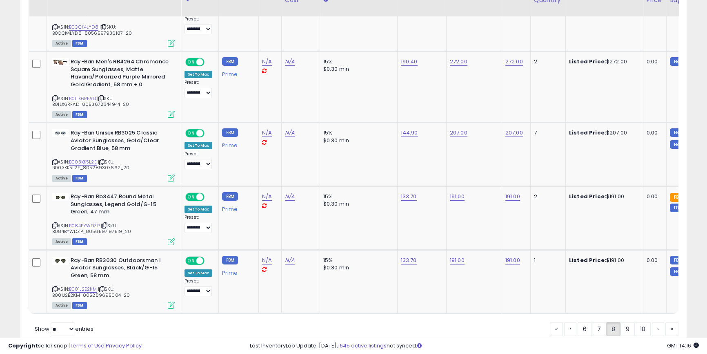
scroll to position [3400, 0]
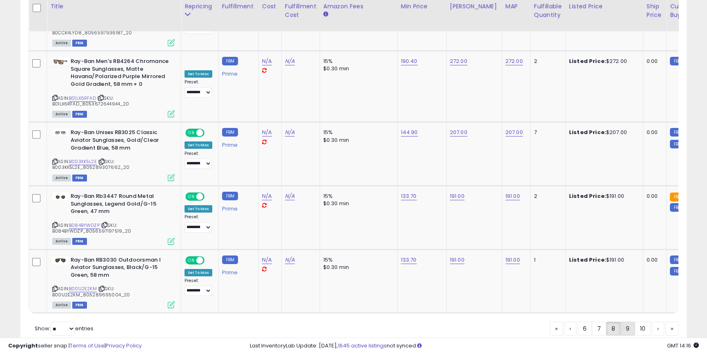
click at [627, 311] on link "9" at bounding box center [628, 328] width 14 height 14
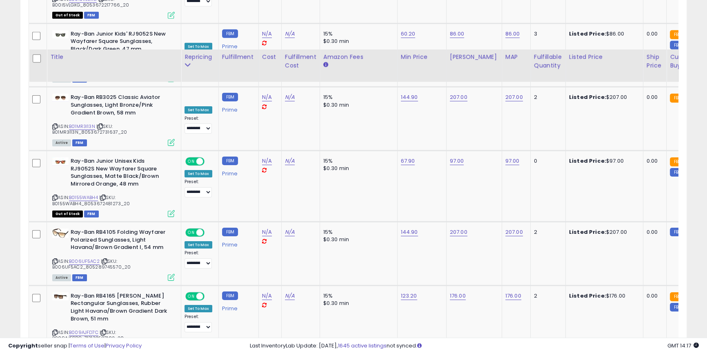
scroll to position [3377, 0]
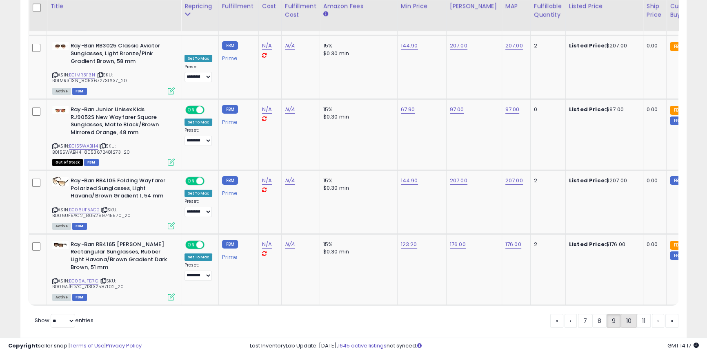
click at [627, 311] on link "10" at bounding box center [629, 321] width 16 height 14
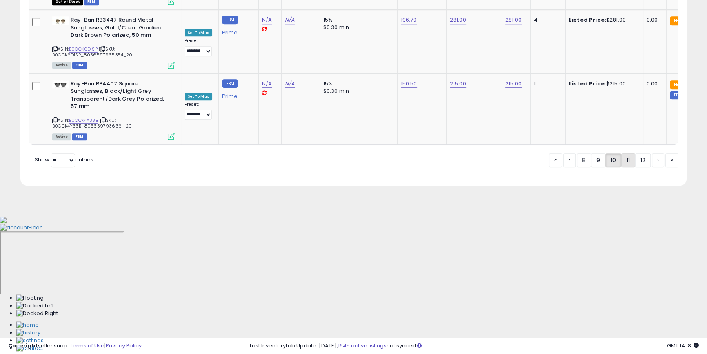
click at [627, 167] on link "11" at bounding box center [629, 160] width 14 height 14
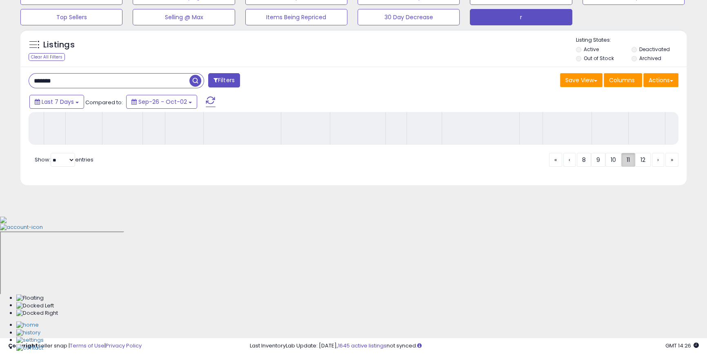
scroll to position [3408, 0]
click at [627, 167] on link "12" at bounding box center [644, 160] width 16 height 14
